Goal: Task Accomplishment & Management: Complete application form

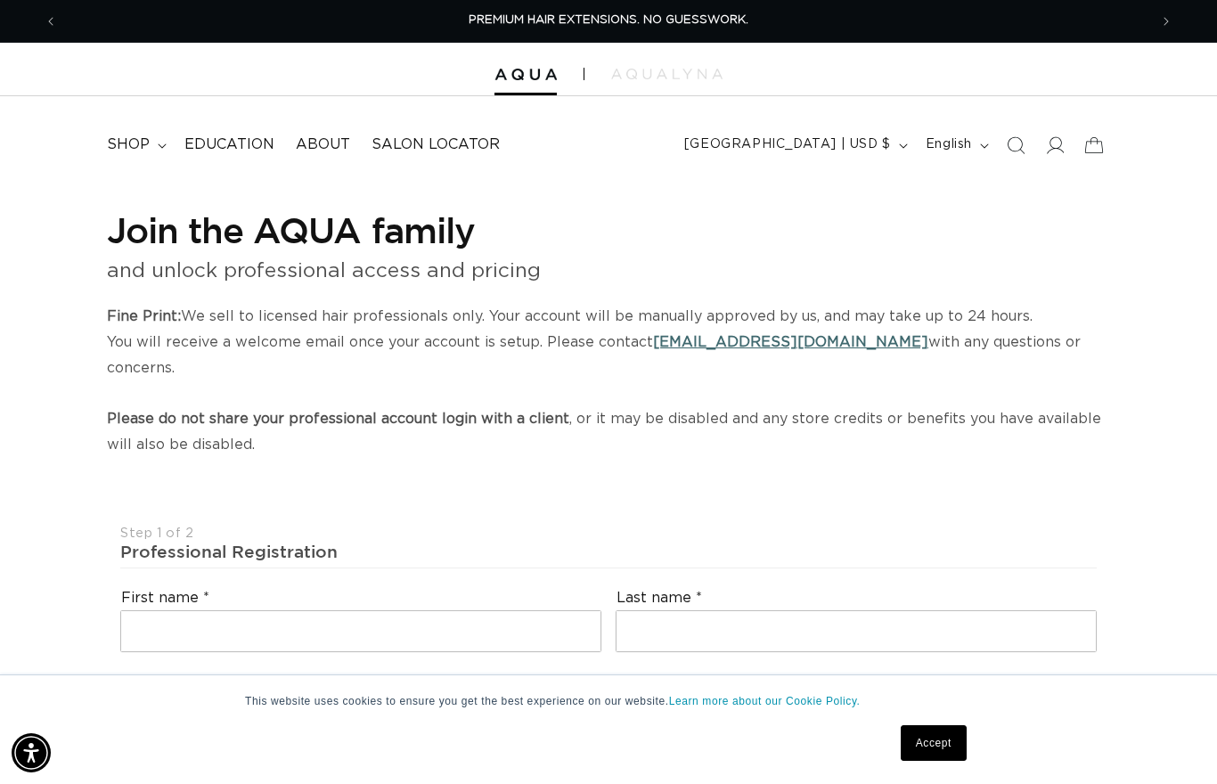
select select "US"
select select "[GEOGRAPHIC_DATA]"
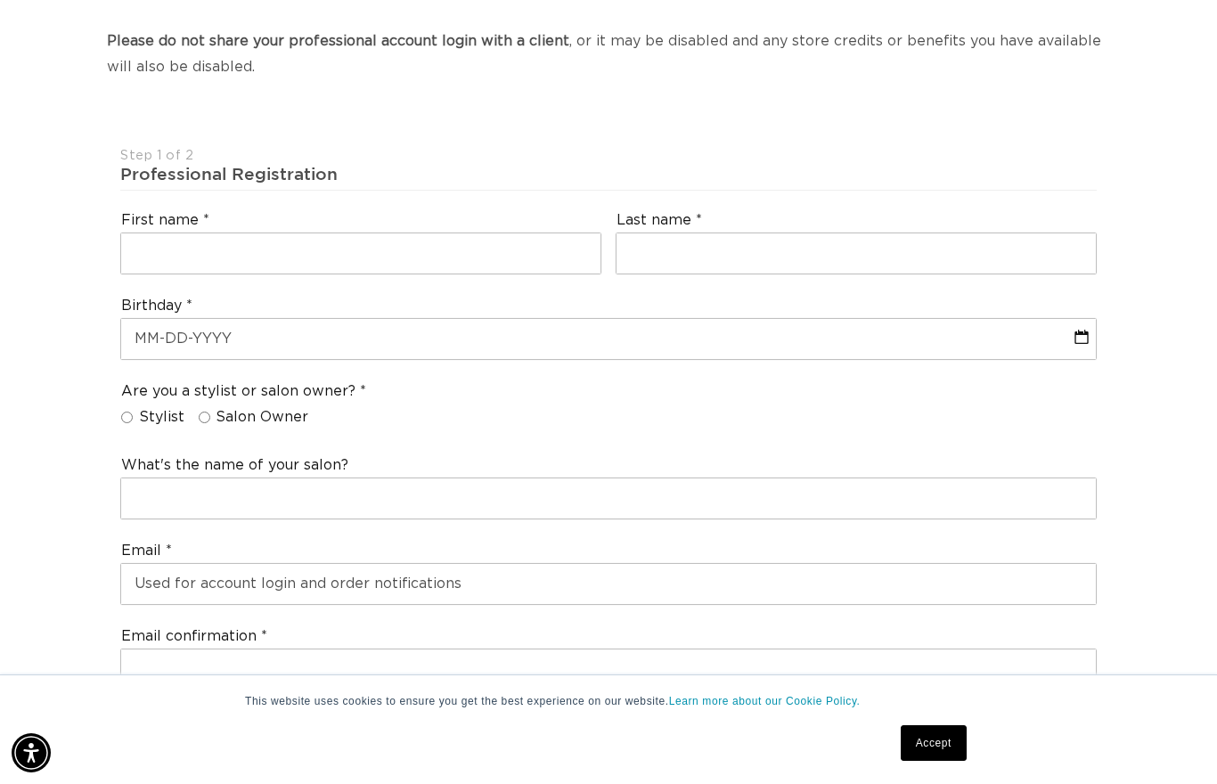
scroll to position [392, 0]
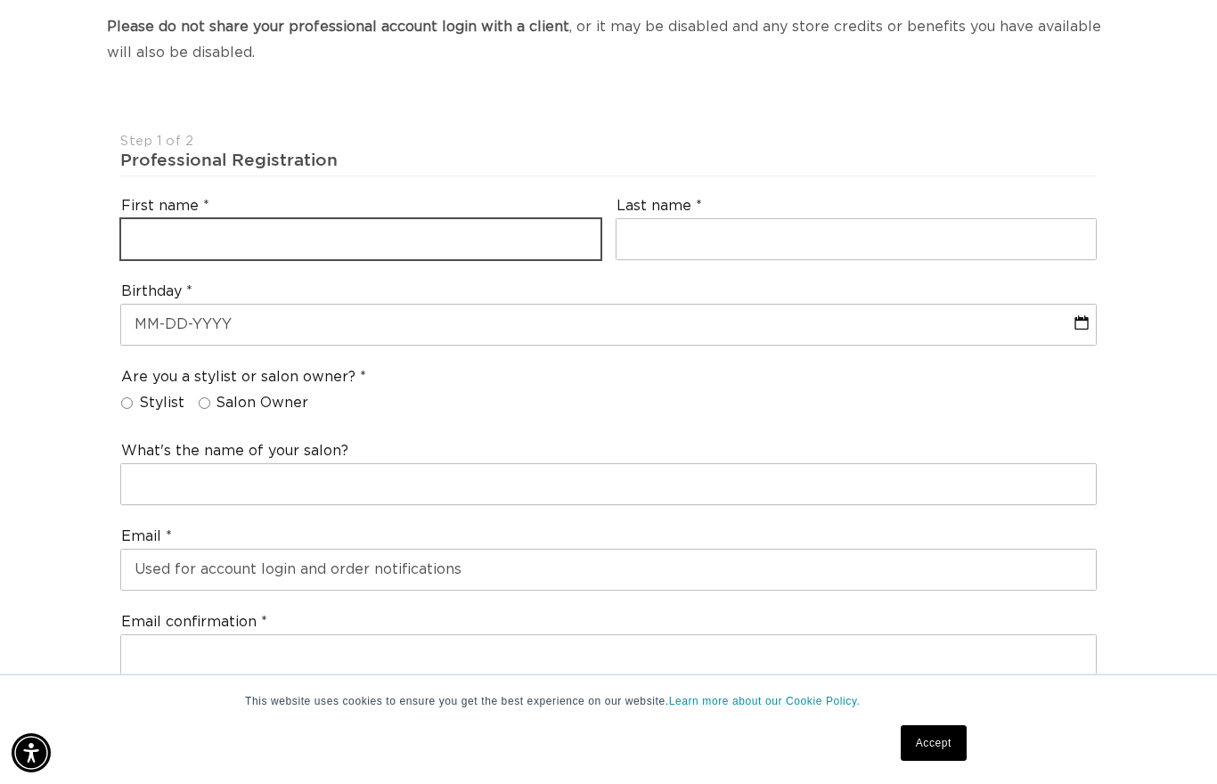
click at [160, 219] on input "text" at bounding box center [360, 239] width 479 height 40
type input "[PERSON_NAME]"
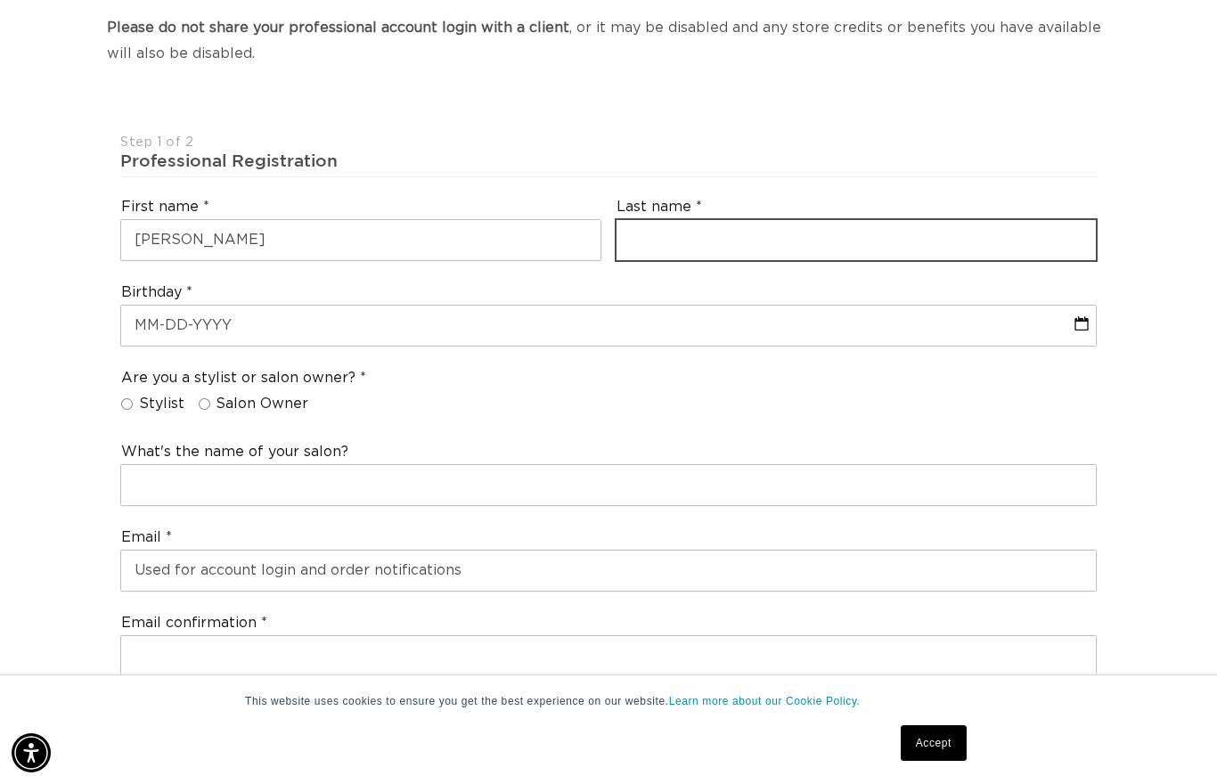
click at [957, 220] on input "text" at bounding box center [855, 240] width 479 height 40
type input "[PERSON_NAME]"
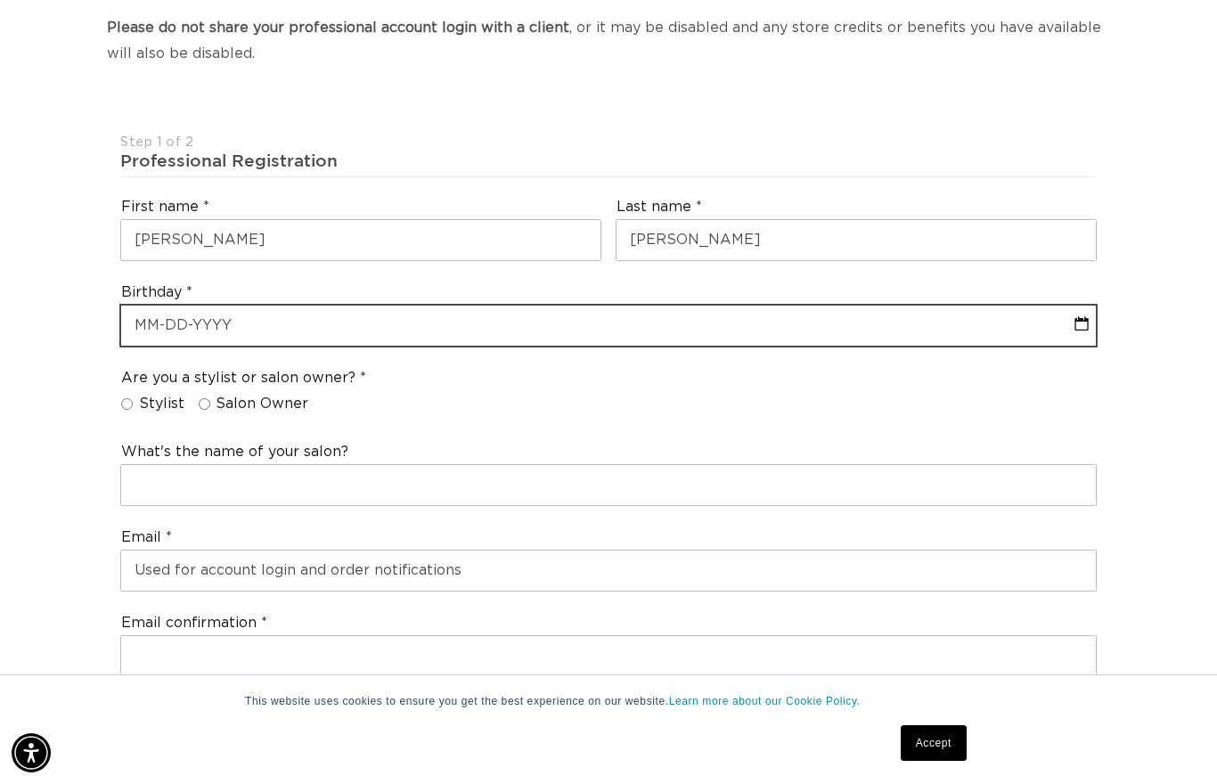
click at [947, 305] on input "text" at bounding box center [608, 325] width 974 height 40
select select "9"
select select "2025"
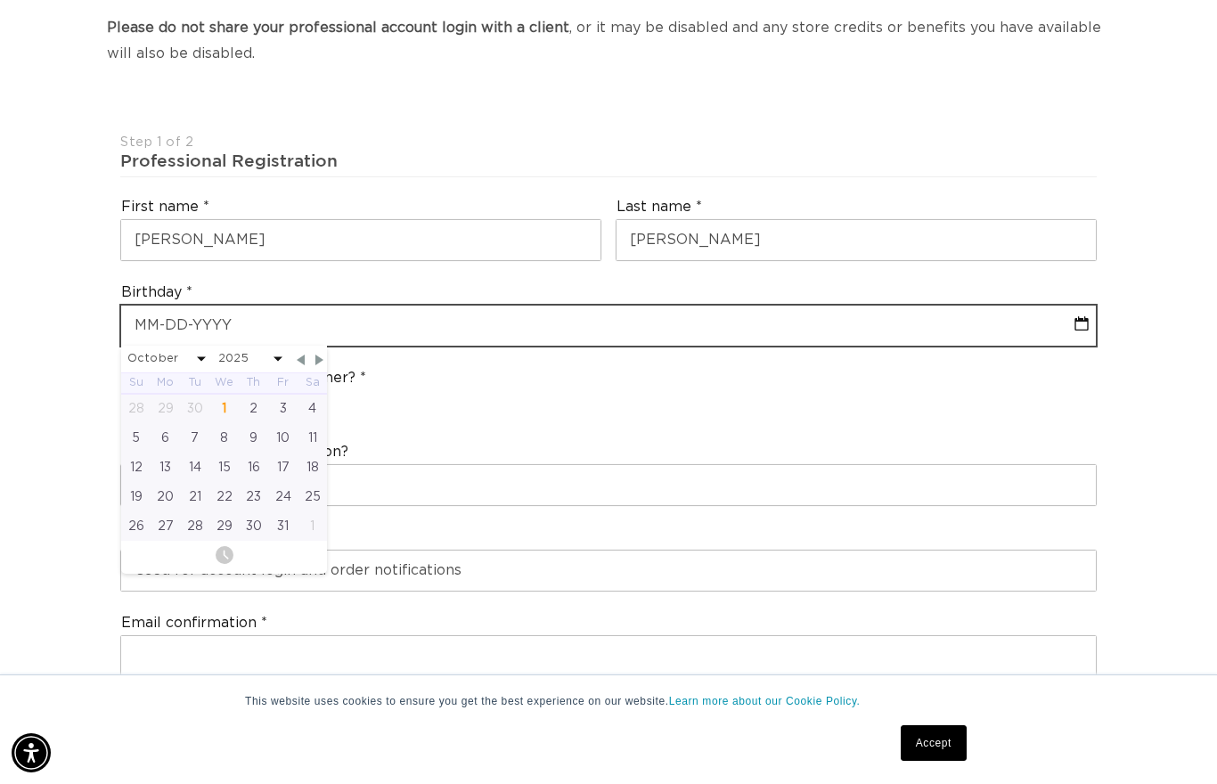
scroll to position [0, 2180]
type input "0"
select select "9"
select select "2025"
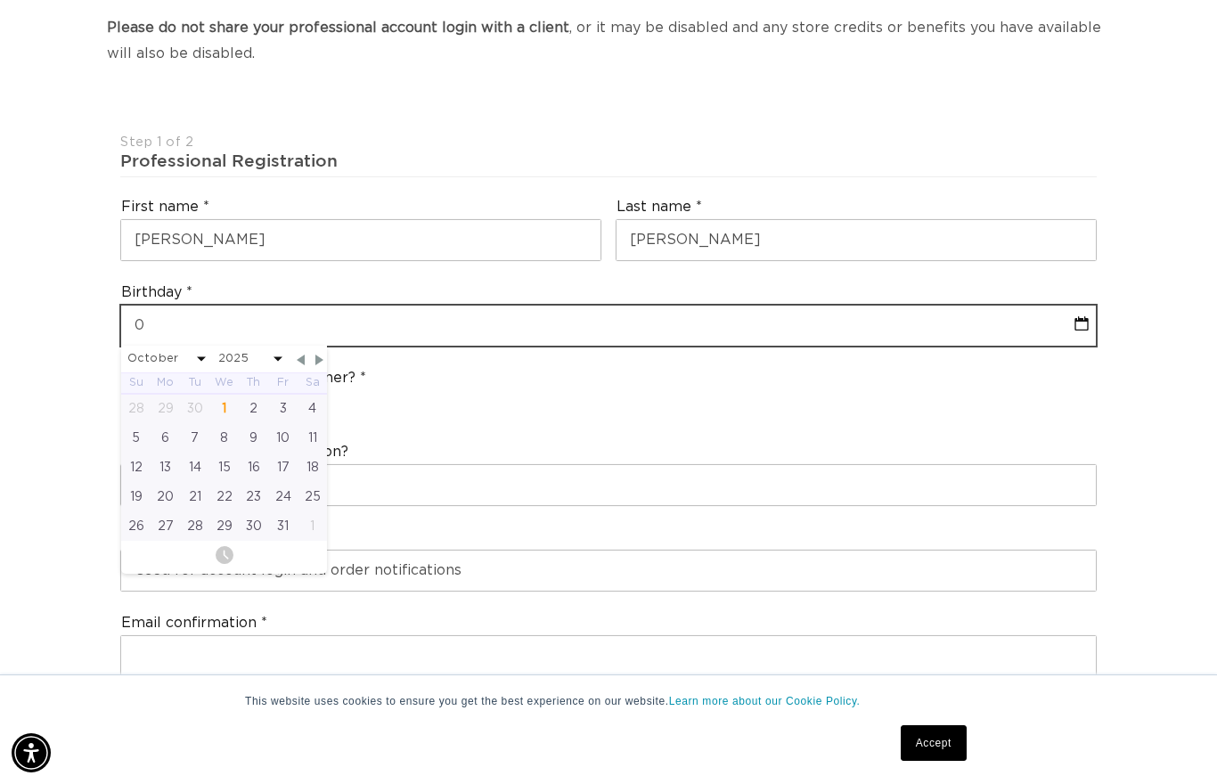
type input "02"
select select "9"
select select "2025"
type input "02/"
select select "9"
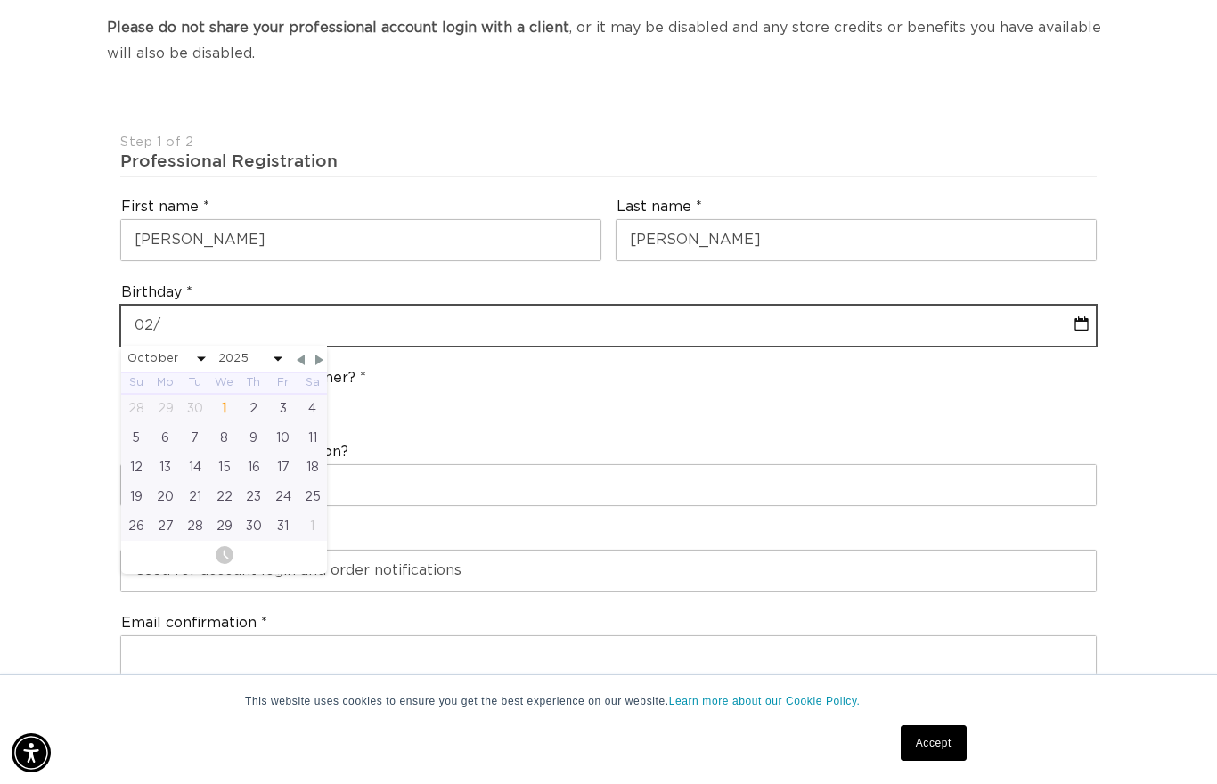
select select "2025"
type input "02/0"
select select "9"
select select "2025"
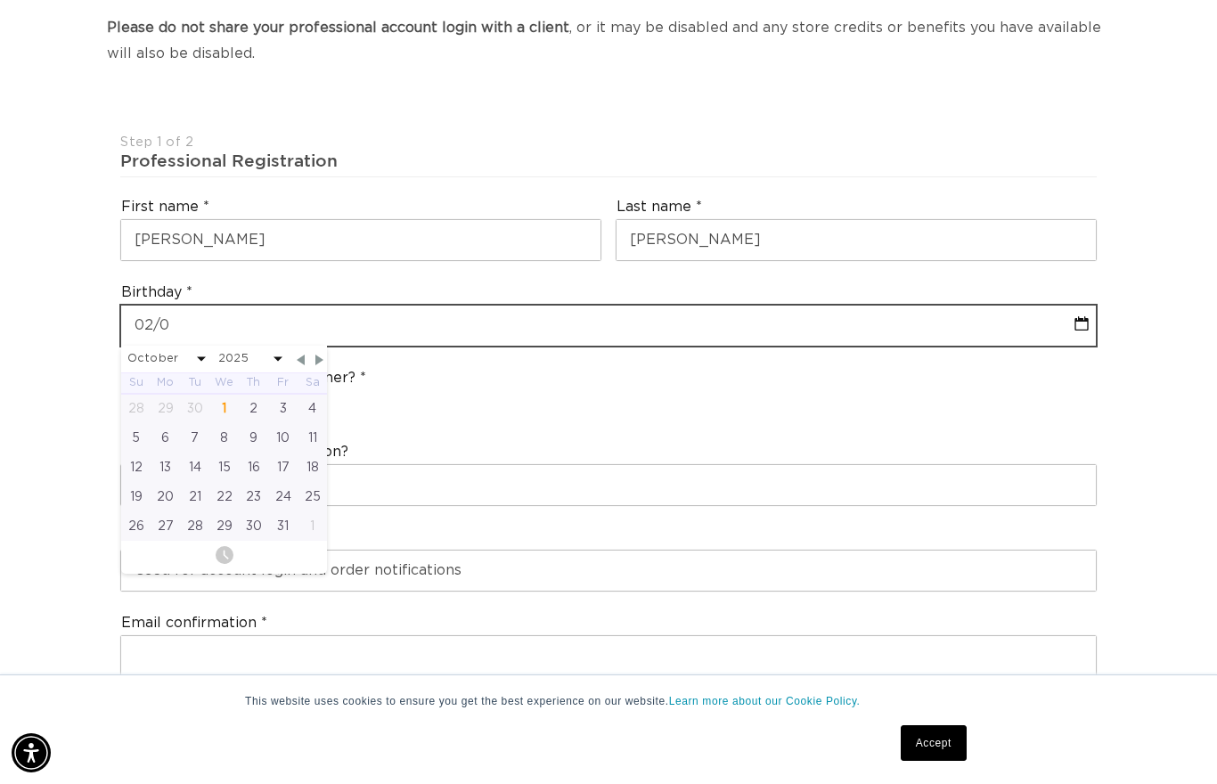
type input "02/03"
select select "9"
select select "2025"
type input "02/03/"
select select "9"
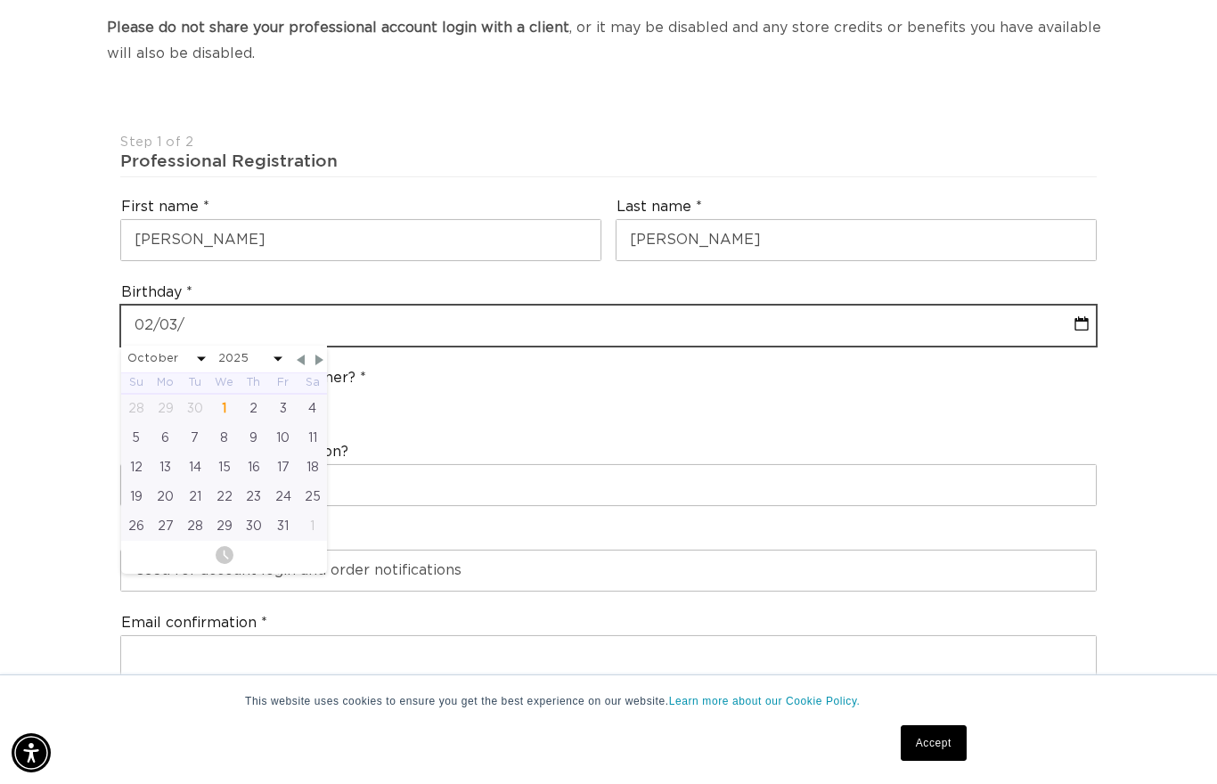
select select "2025"
type input "02/03/1"
select select "9"
select select "2025"
type input "[DATE]"
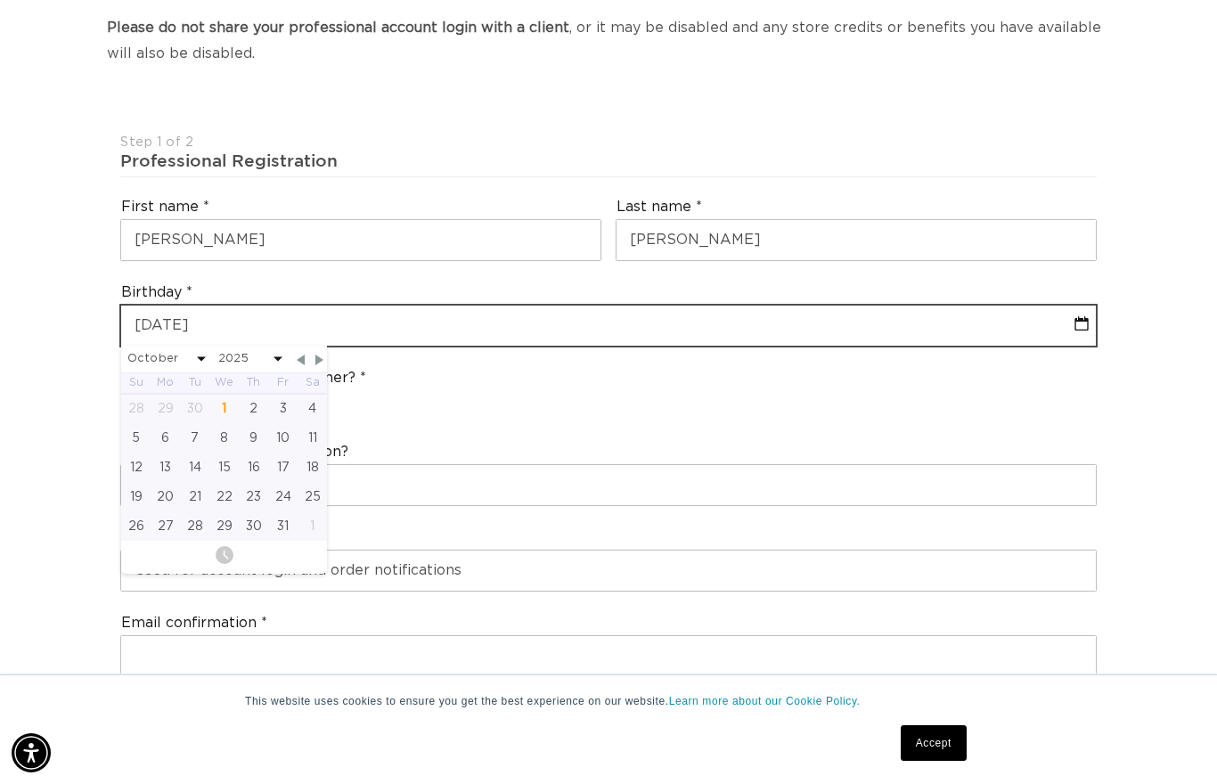
select select "9"
select select "2025"
type input "02/03/196"
select select "9"
select select "2025"
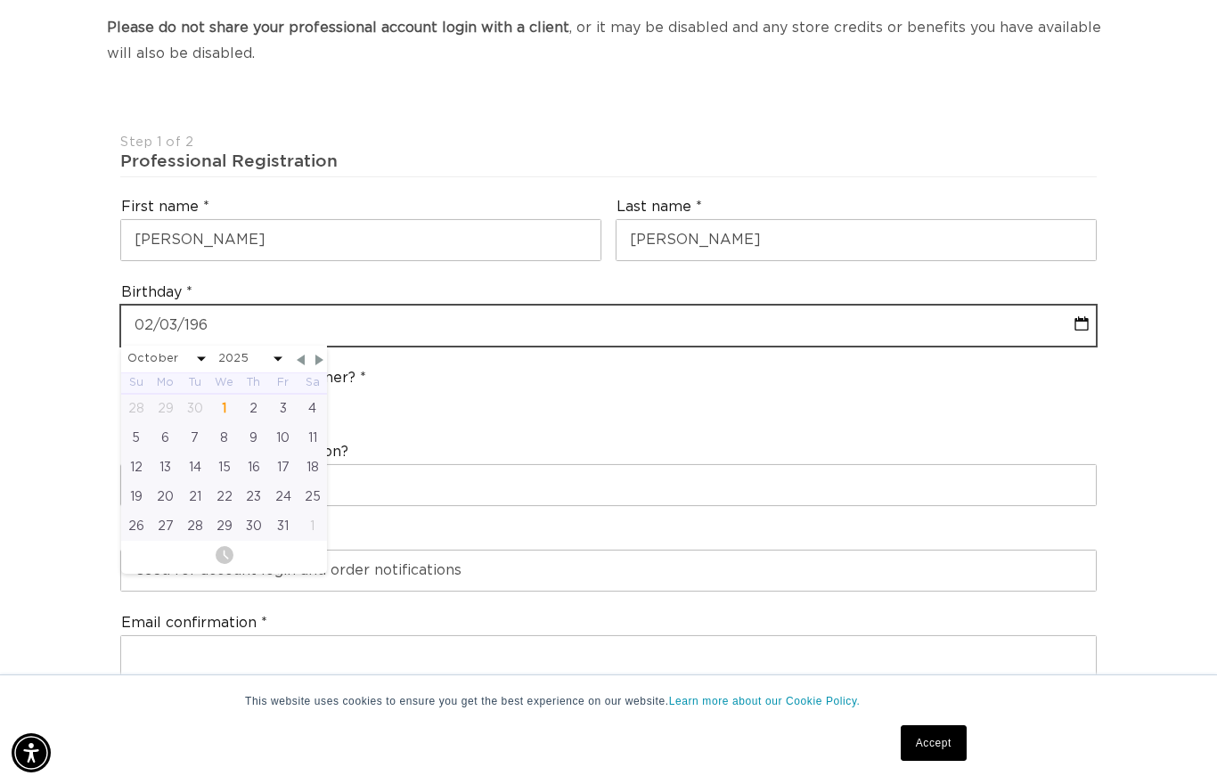
type input "[DATE]"
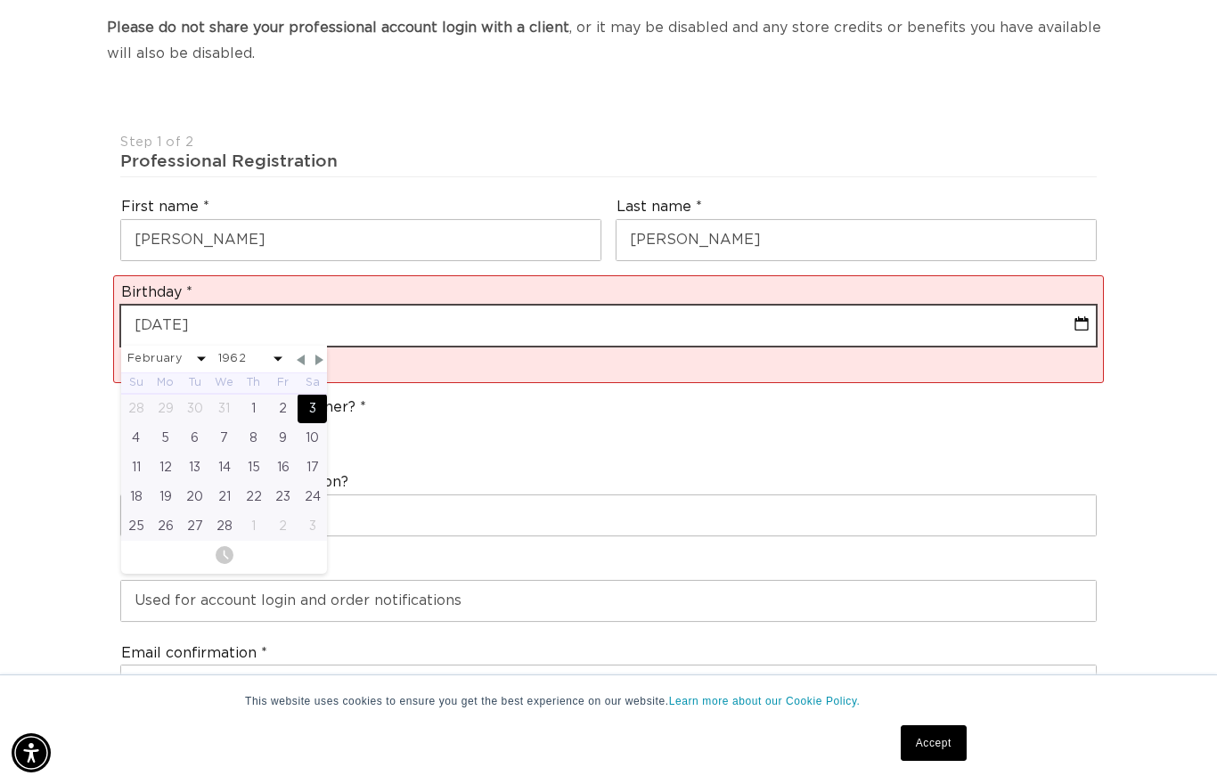
scroll to position [0, 2180]
select select "1"
select select "1962"
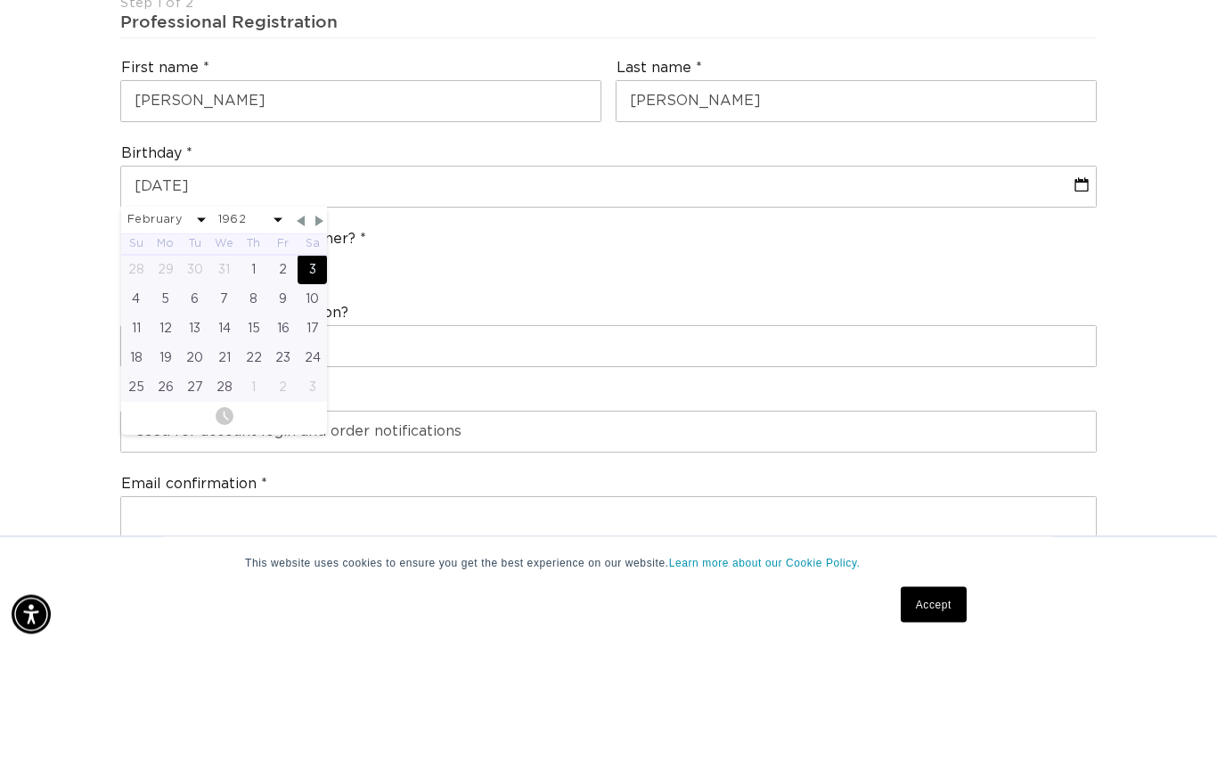
click at [937, 361] on div "Are you a stylist or salon owner? Stylist Salon Owner" at bounding box center [608, 395] width 990 height 68
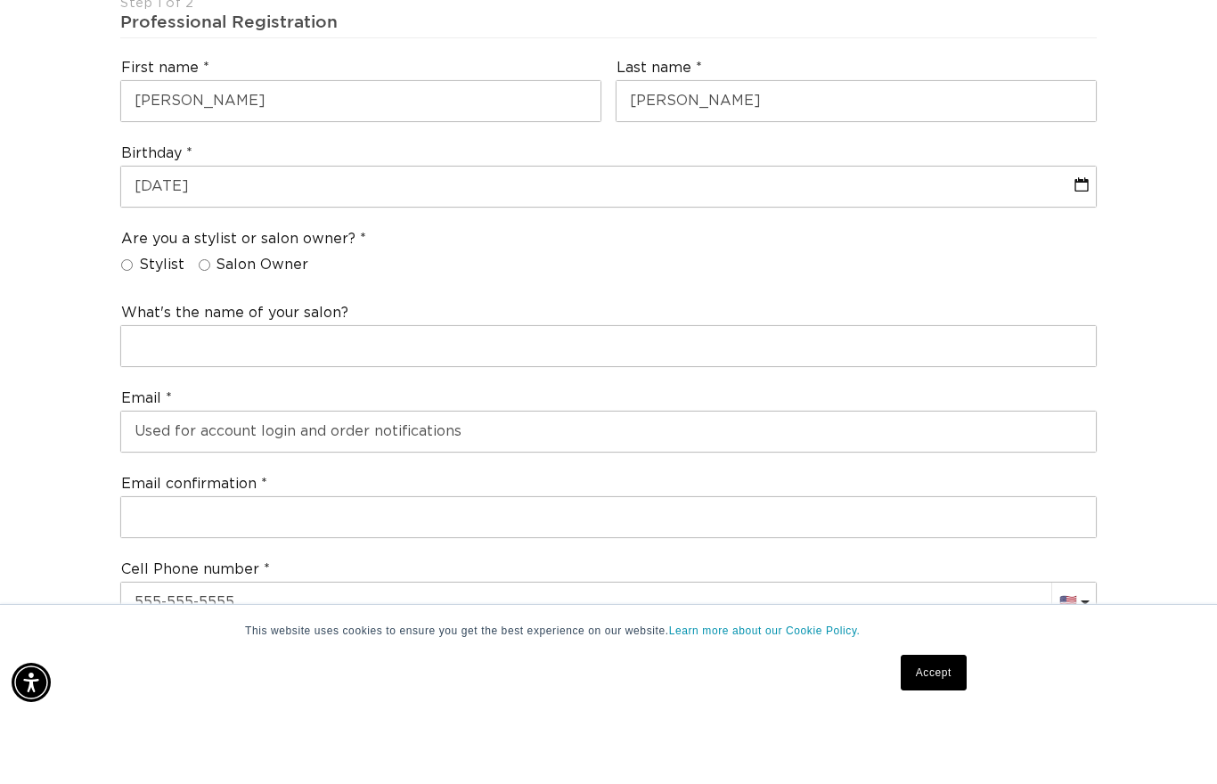
scroll to position [0, 0]
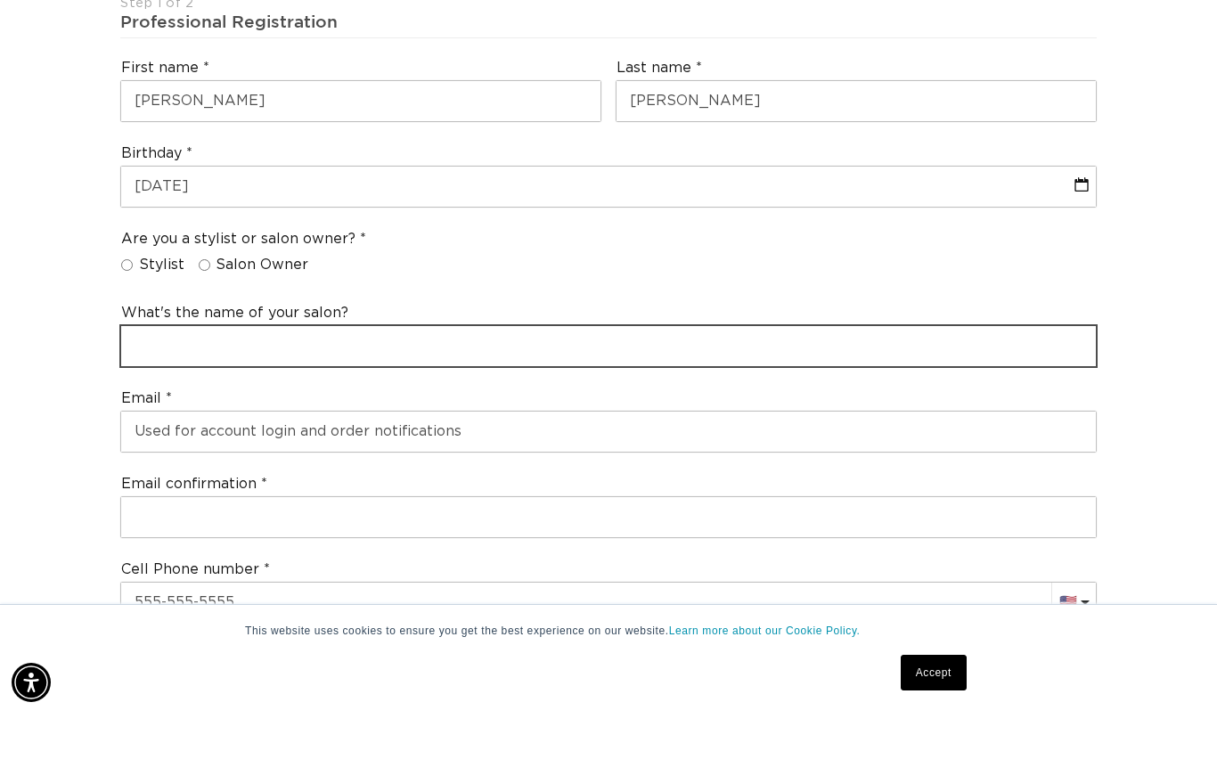
click at [138, 396] on input "text" at bounding box center [608, 416] width 974 height 40
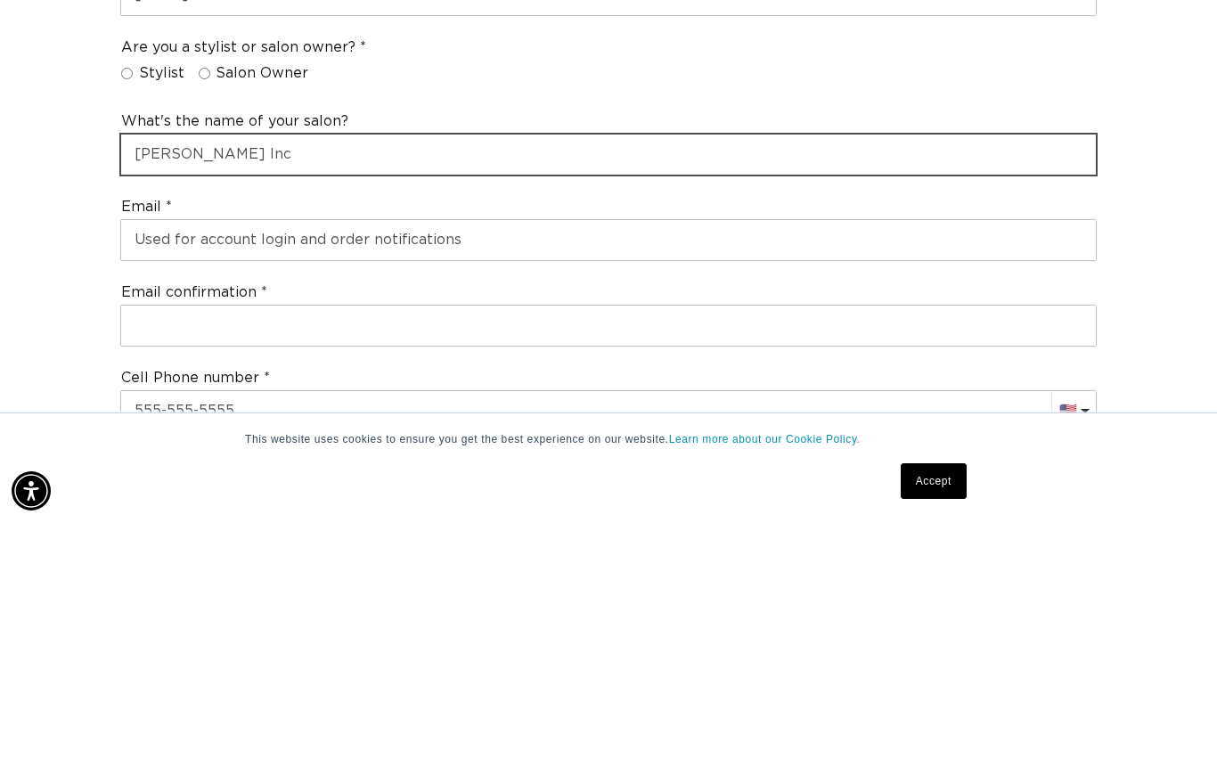
type input "[PERSON_NAME] Inc"
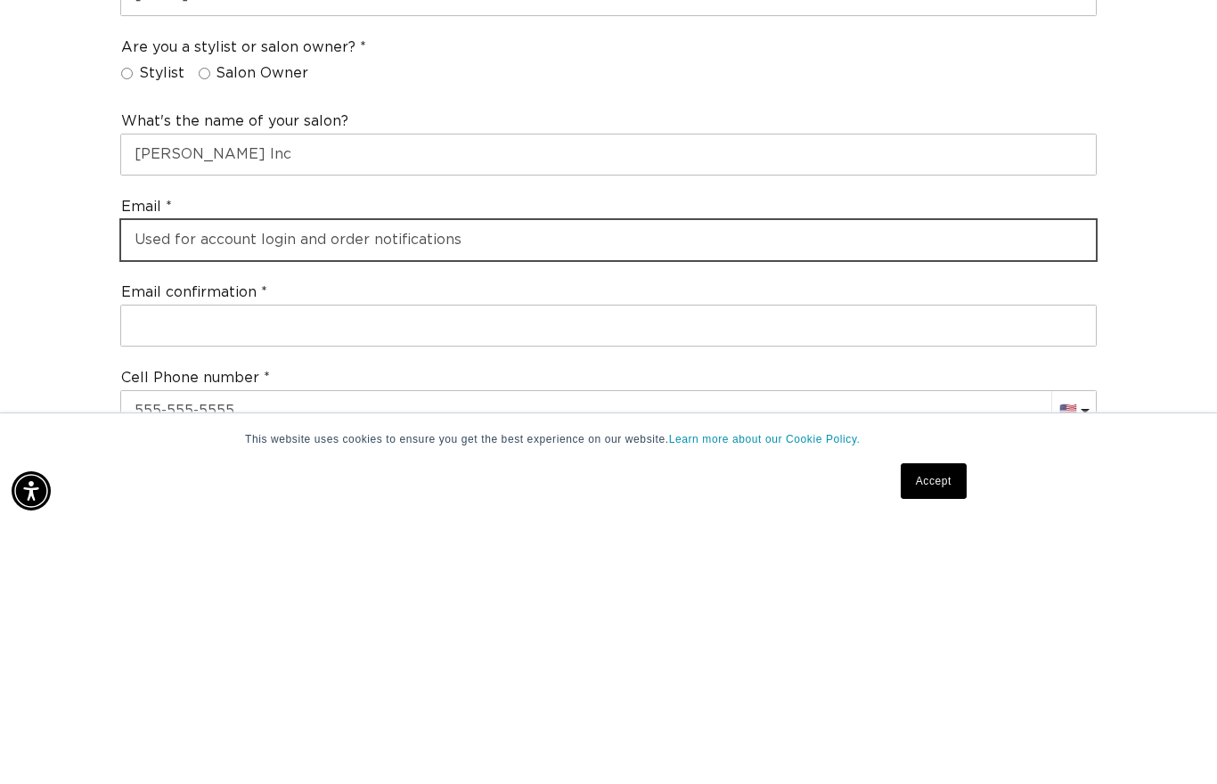
click at [666, 482] on input "email" at bounding box center [608, 502] width 974 height 40
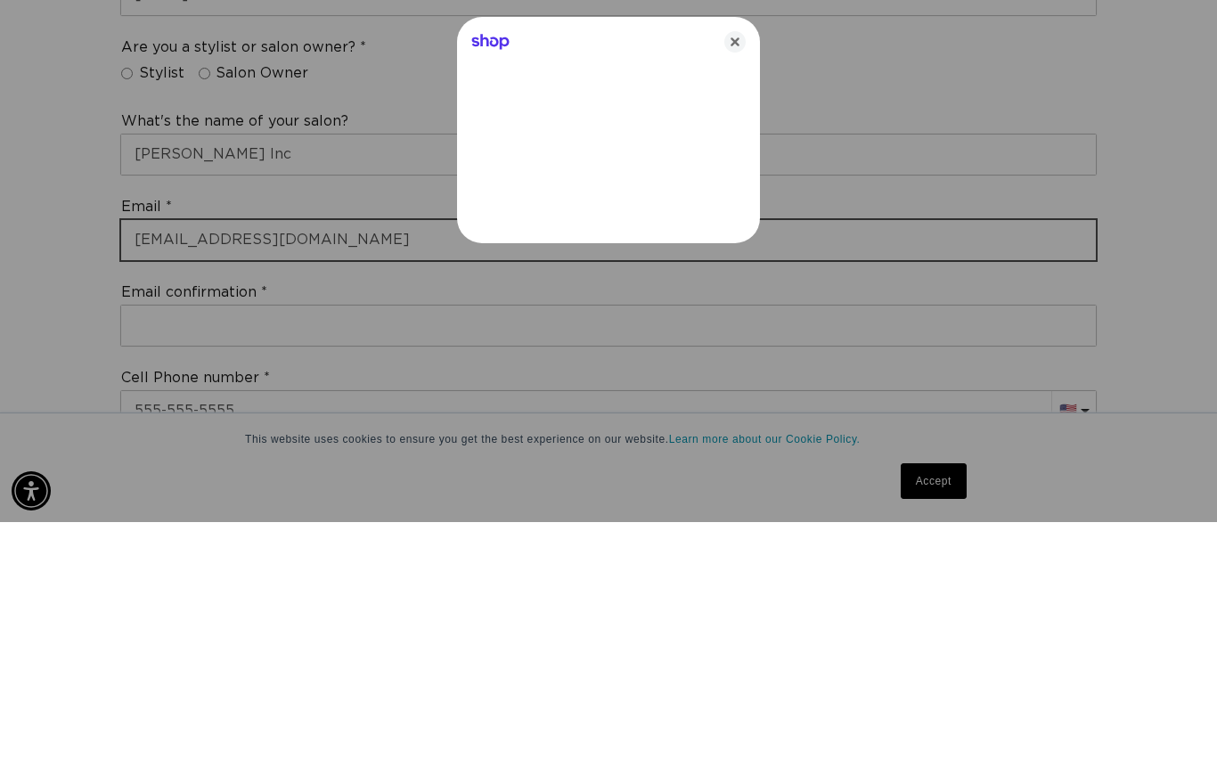
type input "[EMAIL_ADDRESS][DOMAIN_NAME]"
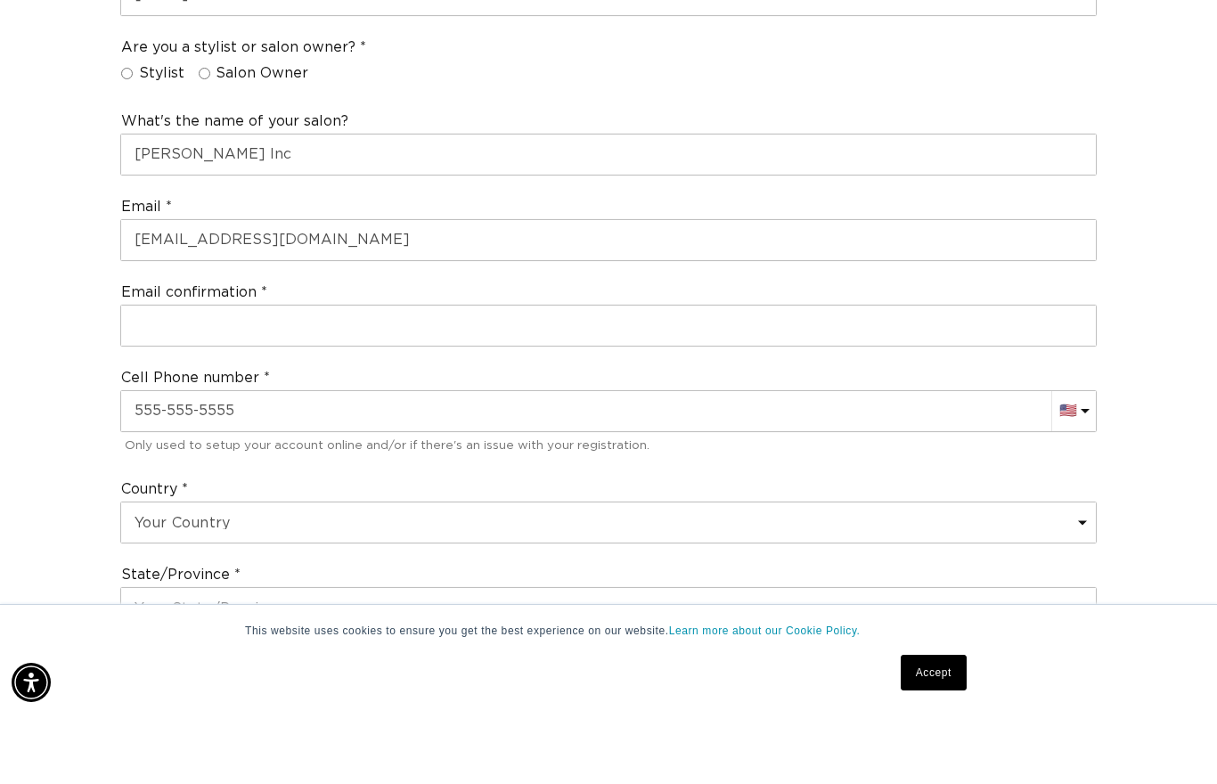
scroll to position [728, 0]
